Goal: Task Accomplishment & Management: Use online tool/utility

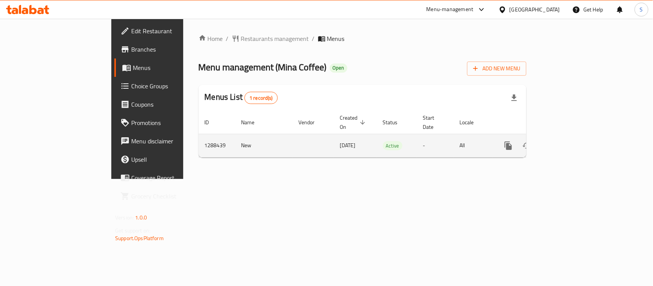
click at [573, 137] on link "enhanced table" at bounding box center [563, 146] width 18 height 18
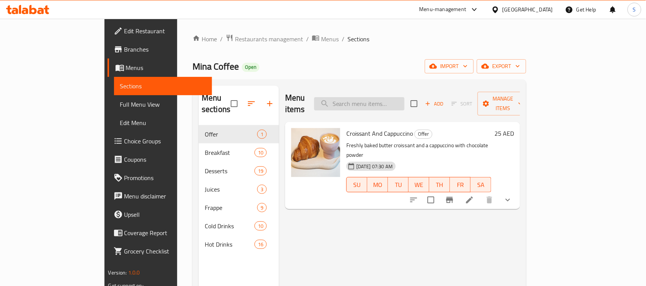
click at [391, 97] on input "search" at bounding box center [359, 103] width 90 height 13
paste input "Croissant And Cappuccino"
type input "Croissant And Cappuccino"
click at [474, 195] on icon at bounding box center [469, 199] width 9 height 9
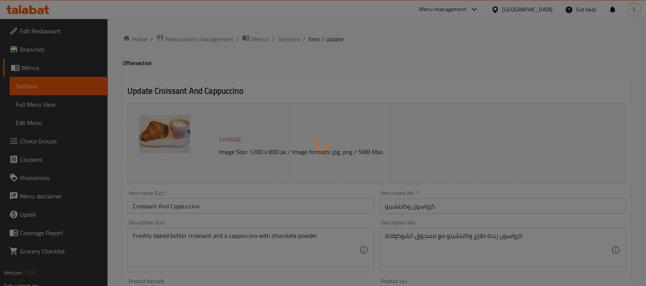
click at [28, 121] on div at bounding box center [323, 143] width 646 height 286
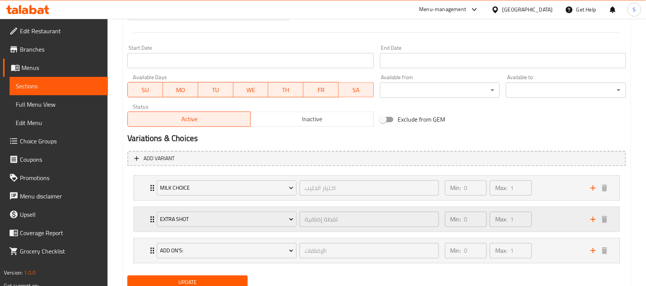
scroll to position [341, 0]
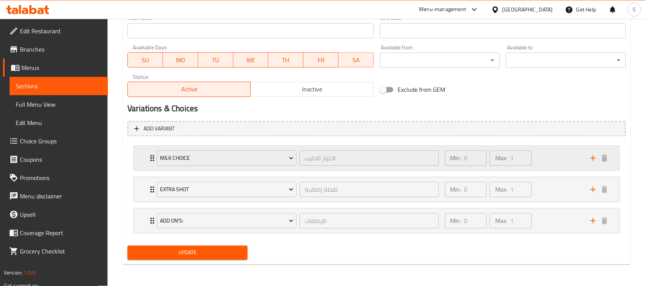
click at [556, 156] on div "Min: 0 ​ Max: 1 ​" at bounding box center [512, 158] width 145 height 24
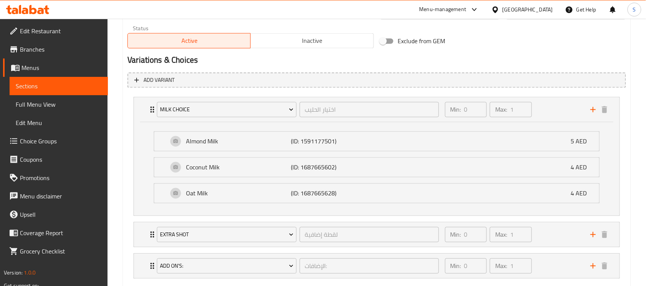
scroll to position [435, 0]
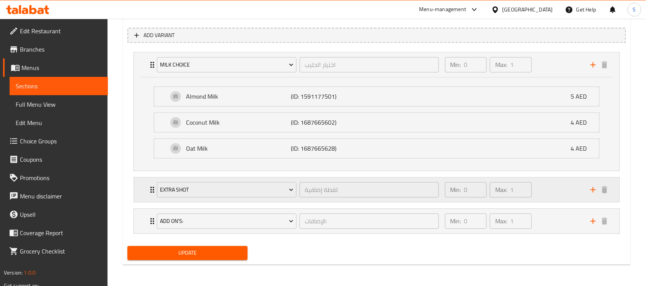
click at [534, 193] on div "Min: 0 ​ Max: 1 ​" at bounding box center [488, 189] width 93 height 21
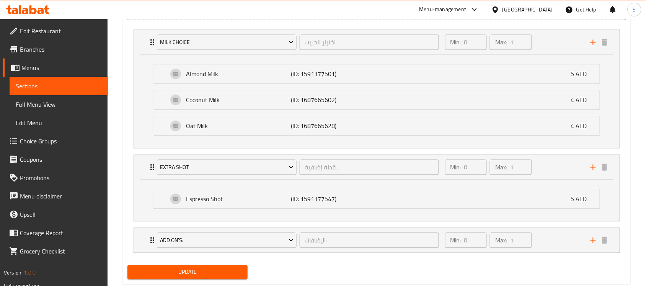
scroll to position [477, 0]
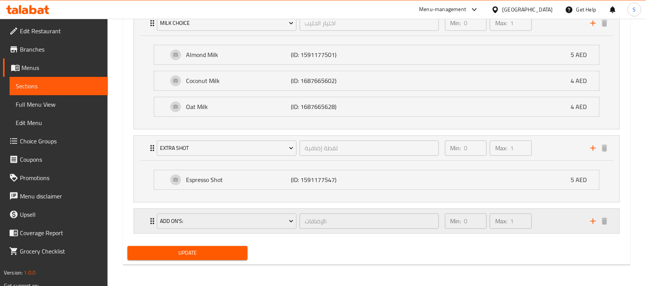
click at [536, 215] on div "Min: 0 ​ Max: 1 ​" at bounding box center [512, 221] width 145 height 24
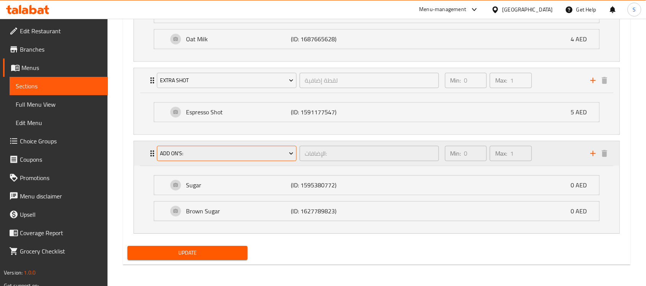
scroll to position [545, 0]
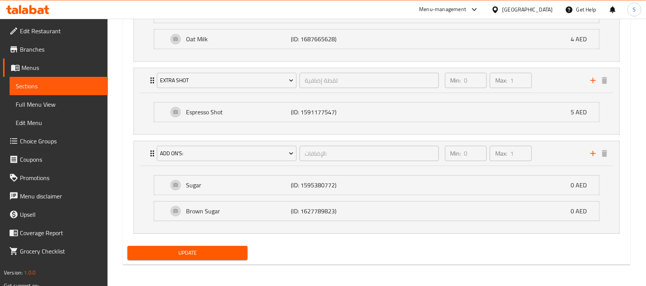
click at [35, 137] on span "Choice Groups" at bounding box center [61, 141] width 82 height 9
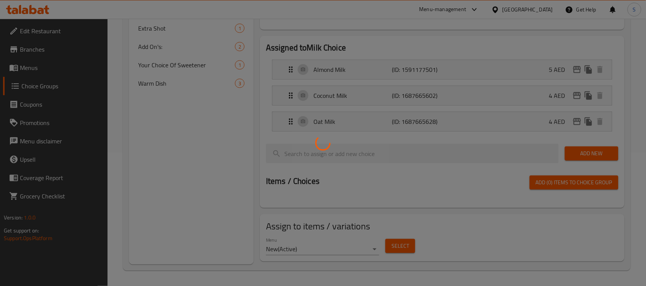
scroll to position [108, 0]
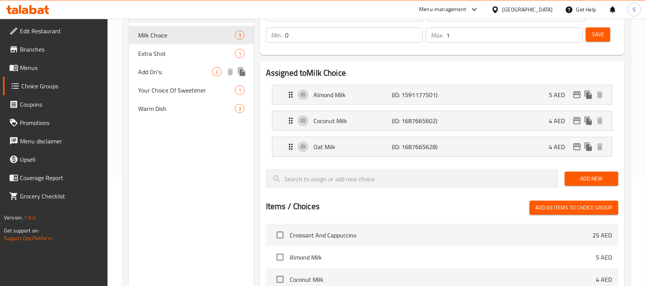
click at [142, 72] on span "Add On's:" at bounding box center [175, 71] width 74 height 9
type input "Add On's:"
type input "الإضافات:"
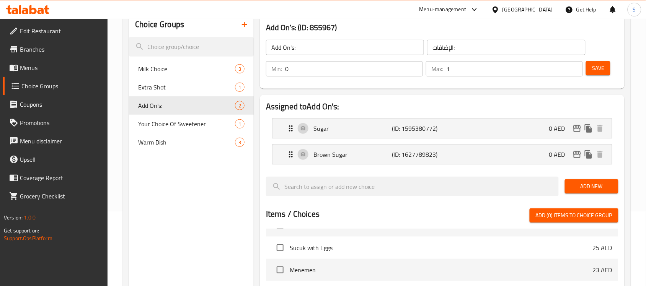
scroll to position [13, 0]
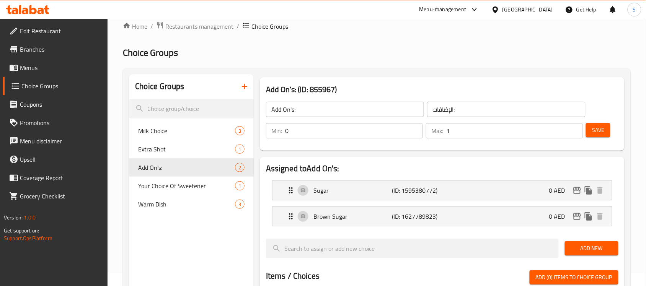
click at [300, 133] on input "0" at bounding box center [354, 130] width 138 height 15
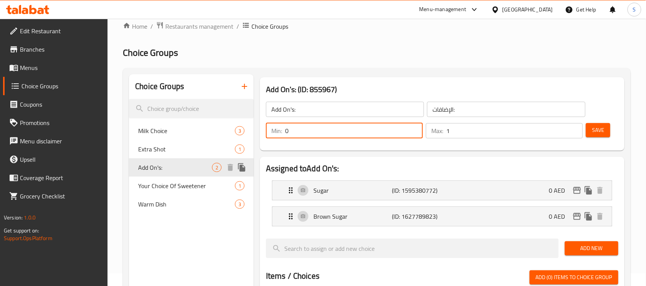
click at [165, 172] on div "Add On's: 2" at bounding box center [191, 167] width 125 height 18
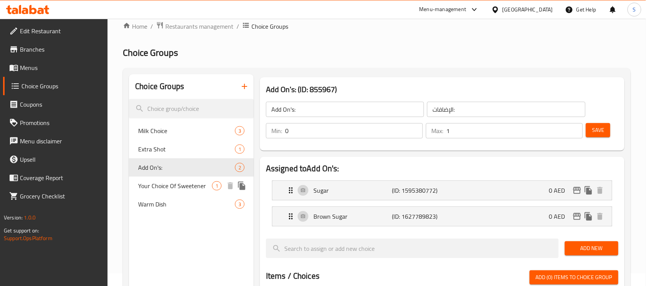
click at [150, 188] on span "Your Choice Of Sweetener" at bounding box center [175, 185] width 74 height 9
type input "Your Choice Of Sweetener"
type input "اختيارك للمحلي"
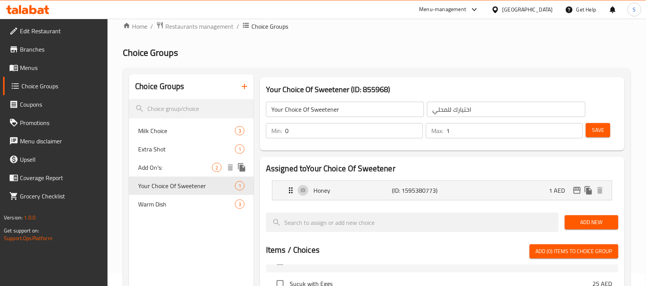
click at [156, 171] on span "Add On's:" at bounding box center [175, 167] width 74 height 9
type input "Add On's:"
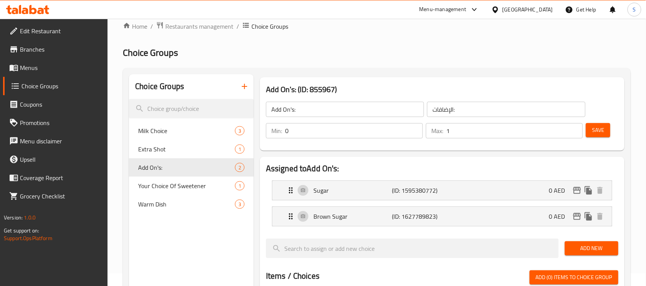
click at [454, 110] on input "الإضافات:" at bounding box center [506, 109] width 158 height 15
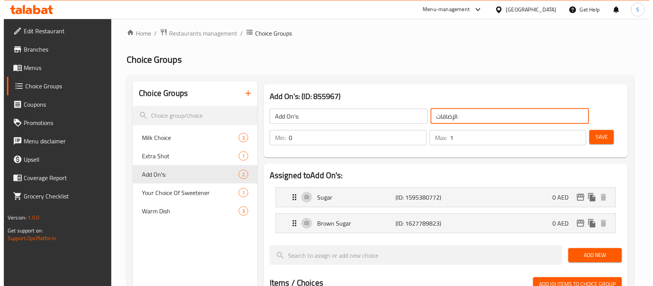
scroll to position [0, 0]
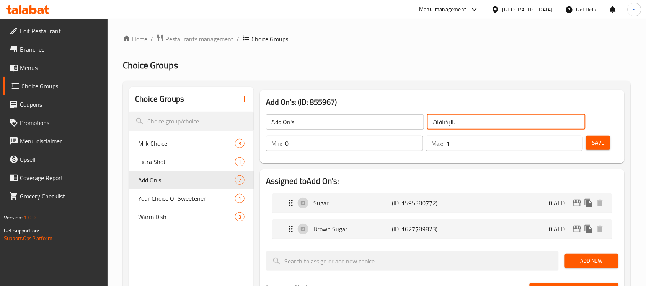
type input "y"
type input "h"
type input "your choice of:"
click at [458, 125] on input "your choice of:" at bounding box center [506, 121] width 158 height 15
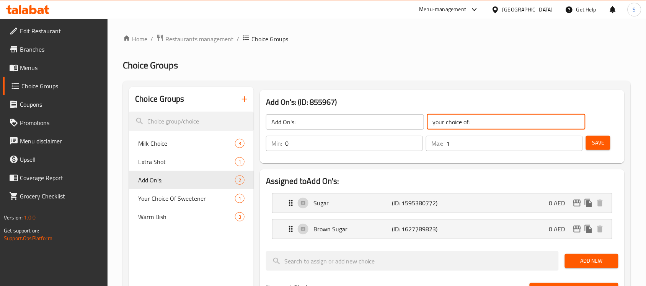
click at [458, 125] on input "your choice of:" at bounding box center [506, 121] width 158 height 15
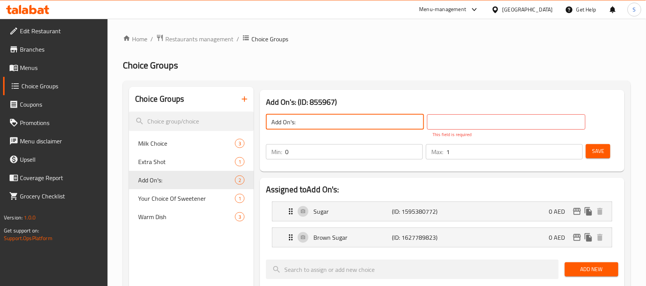
click at [316, 129] on input "Add On's:" at bounding box center [345, 121] width 158 height 15
drag, startPoint x: 317, startPoint y: 126, endPoint x: 245, endPoint y: 109, distance: 74.3
paste input "your choice of"
type input "your choice of:"
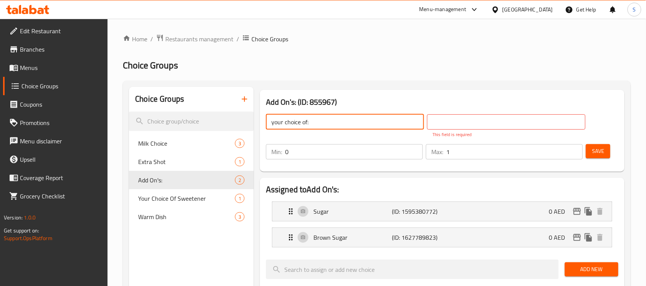
click at [297, 154] on input "0" at bounding box center [354, 151] width 138 height 15
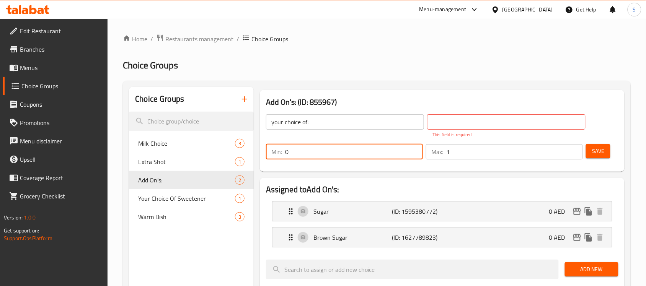
drag, startPoint x: 297, startPoint y: 154, endPoint x: 285, endPoint y: 156, distance: 12.4
click at [285, 156] on input "0" at bounding box center [354, 151] width 138 height 15
type input "1"
click at [470, 121] on input "text" at bounding box center [506, 121] width 158 height 15
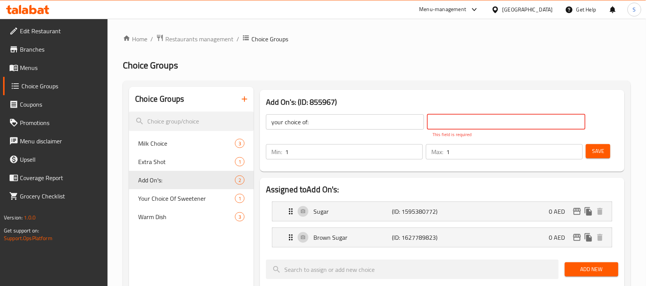
paste input "اختيارك من:"
type input "اختيارك من:"
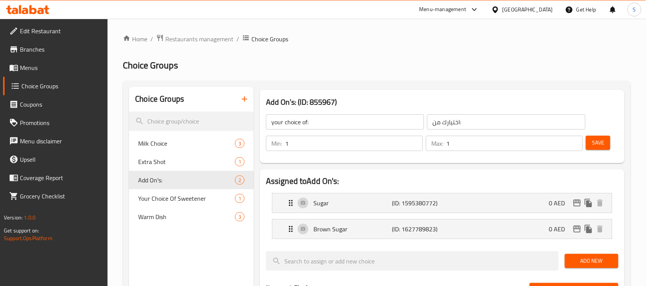
click at [601, 153] on div "Min: 1 ​ Max: 1 ​ Save" at bounding box center [440, 143] width 358 height 24
click at [601, 142] on span "Save" at bounding box center [598, 143] width 12 height 10
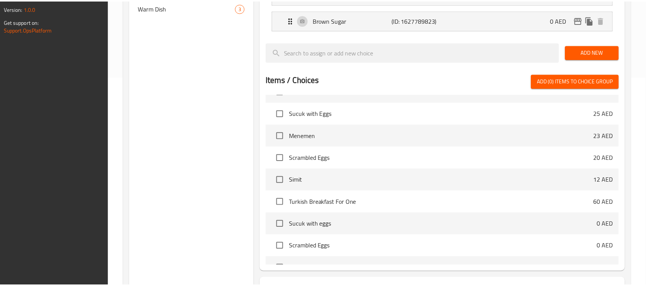
scroll to position [273, 0]
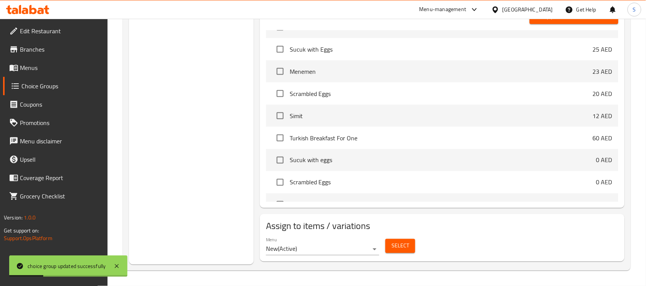
click at [194, 222] on div "Choice Groups Milk Choice 3 Extra Shot 1 your choice of: 2 Your Choice Of Sweet…" at bounding box center [191, 39] width 125 height 451
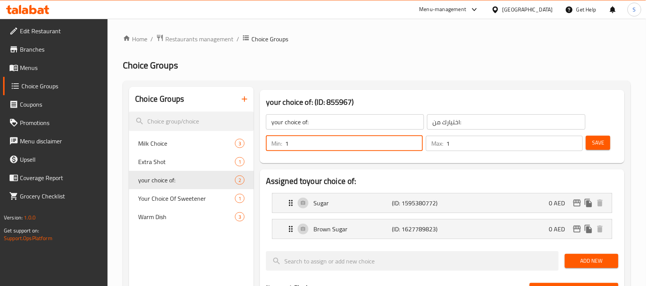
drag, startPoint x: 325, startPoint y: 146, endPoint x: 256, endPoint y: 139, distance: 70.0
click at [257, 138] on div "your choice of: (ID: 855967) your choice of: ​ اختيارك من: ​ Min: 1 ​ Max: 1 ​ …" at bounding box center [442, 127] width 371 height 80
type input "0"
click at [466, 123] on input "اختيارك من:" at bounding box center [506, 121] width 158 height 15
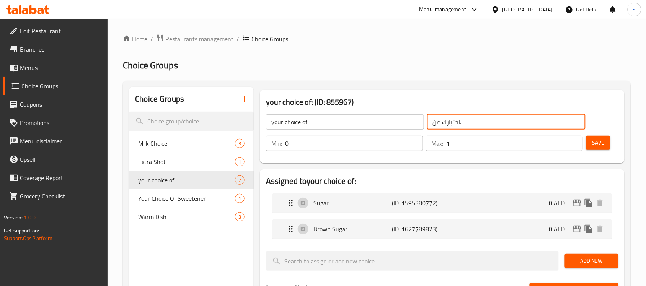
click at [466, 123] on input "اختيارك من:" at bounding box center [506, 121] width 158 height 15
type input "h"
type input "a"
click at [479, 114] on div "a ​" at bounding box center [505, 122] width 161 height 18
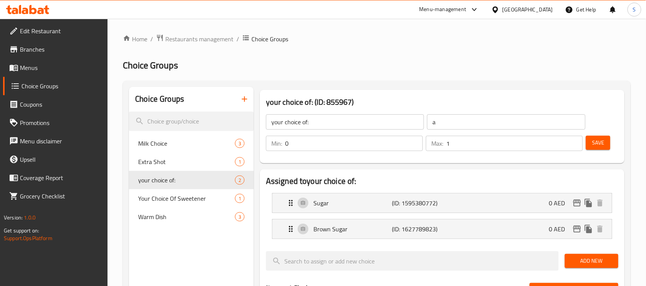
click at [479, 120] on input "a" at bounding box center [506, 121] width 158 height 15
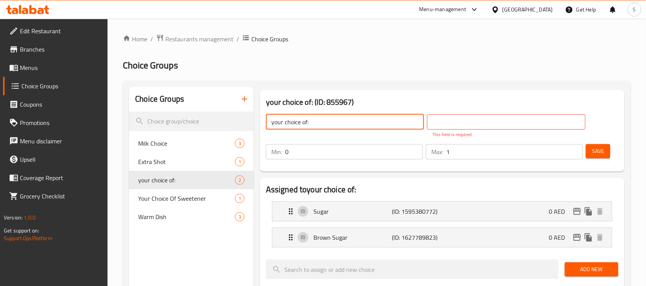
drag, startPoint x: 314, startPoint y: 122, endPoint x: 194, endPoint y: 108, distance: 120.9
click at [297, 125] on input "addons" at bounding box center [345, 121] width 158 height 15
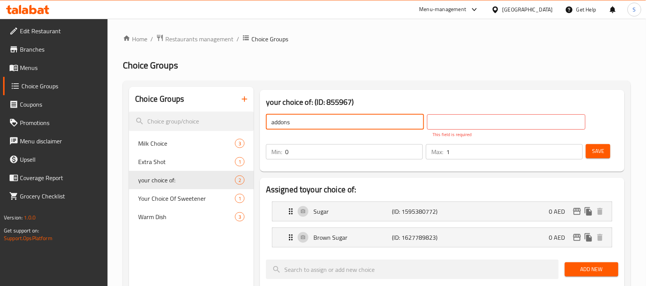
click at [331, 117] on input "addons" at bounding box center [345, 121] width 158 height 15
type input "Add-ons"
click at [289, 118] on input "Add-ons" at bounding box center [345, 121] width 158 height 15
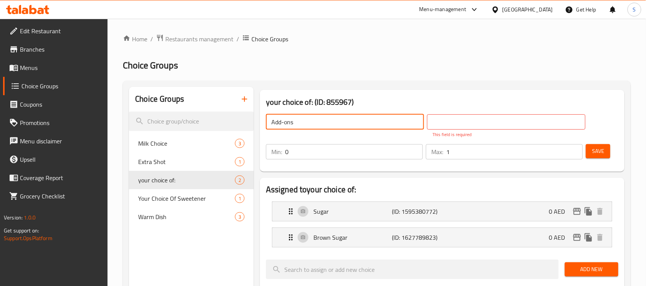
click at [482, 119] on input "text" at bounding box center [506, 121] width 158 height 15
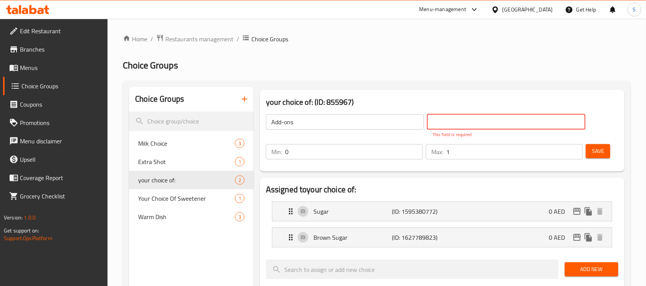
paste input "الإضافات"
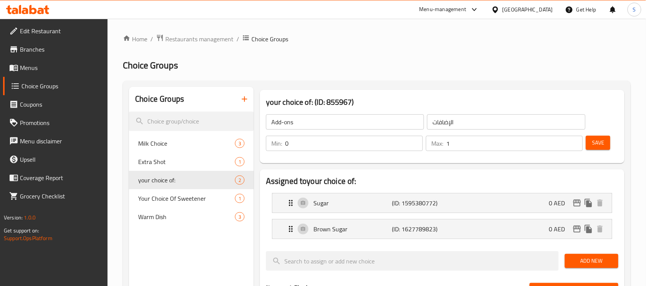
click at [509, 93] on div "your choice of: (ID: 855967) Add-ons ​ الإضافات ​ Min: 0 ​ Max: 1 ​ Save" at bounding box center [442, 126] width 365 height 73
click at [475, 120] on input "الإضافات" at bounding box center [506, 121] width 158 height 15
type input "الإضافات:"
click at [352, 126] on input "Add-ons" at bounding box center [345, 121] width 158 height 15
type input "Add-ons:"
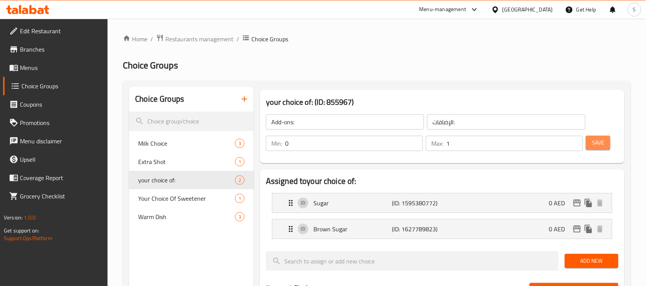
click at [594, 136] on button "Save" at bounding box center [598, 143] width 24 height 14
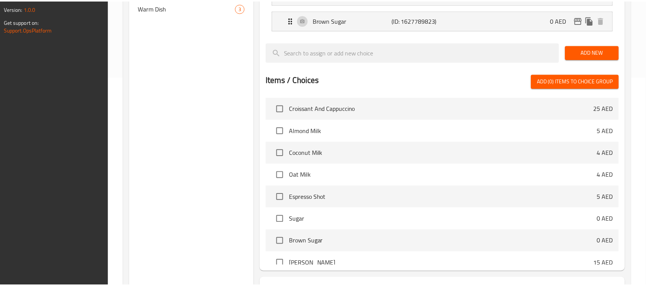
scroll to position [273, 0]
